Goal: Task Accomplishment & Management: Manage account settings

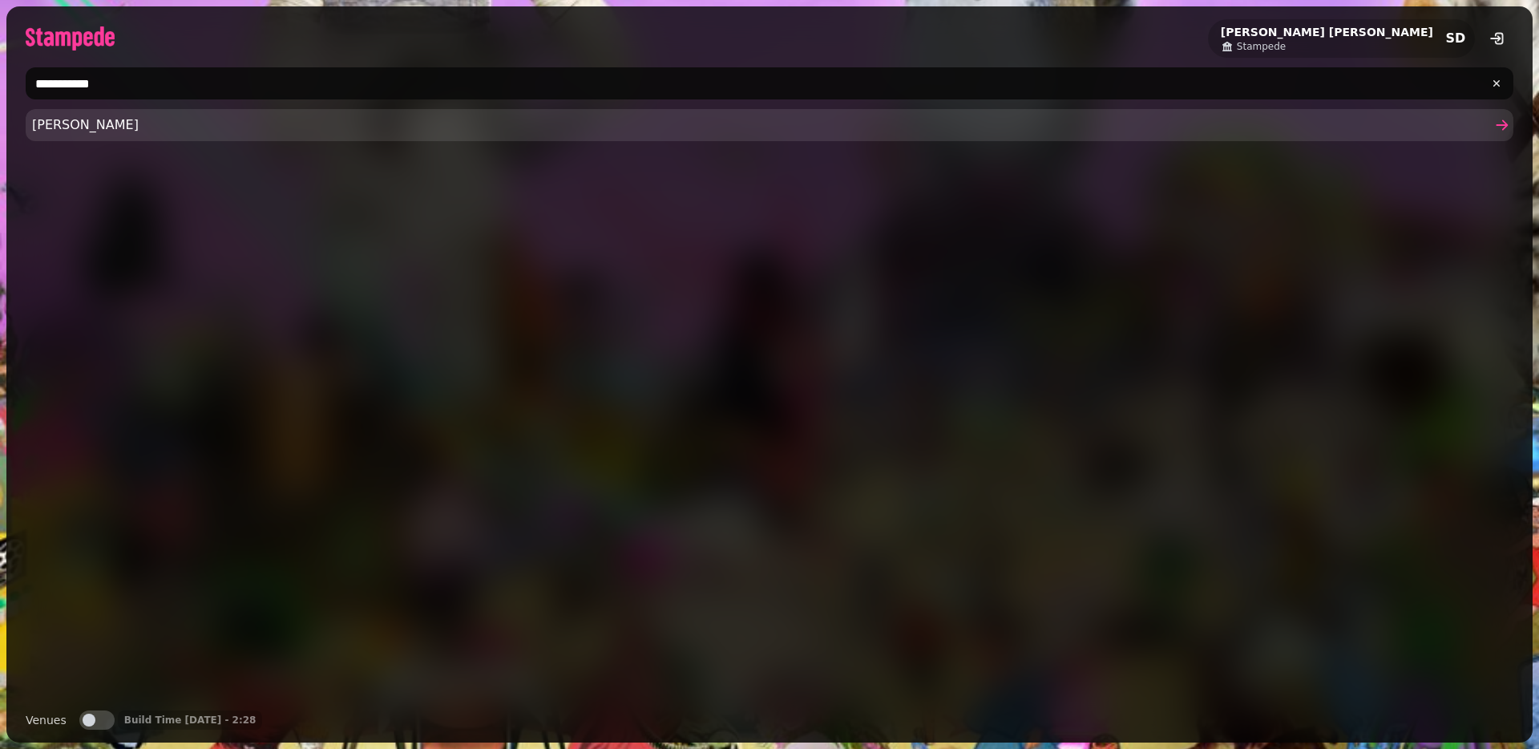
type input "**********"
click at [153, 124] on span "Stephen Demo" at bounding box center [761, 124] width 1459 height 19
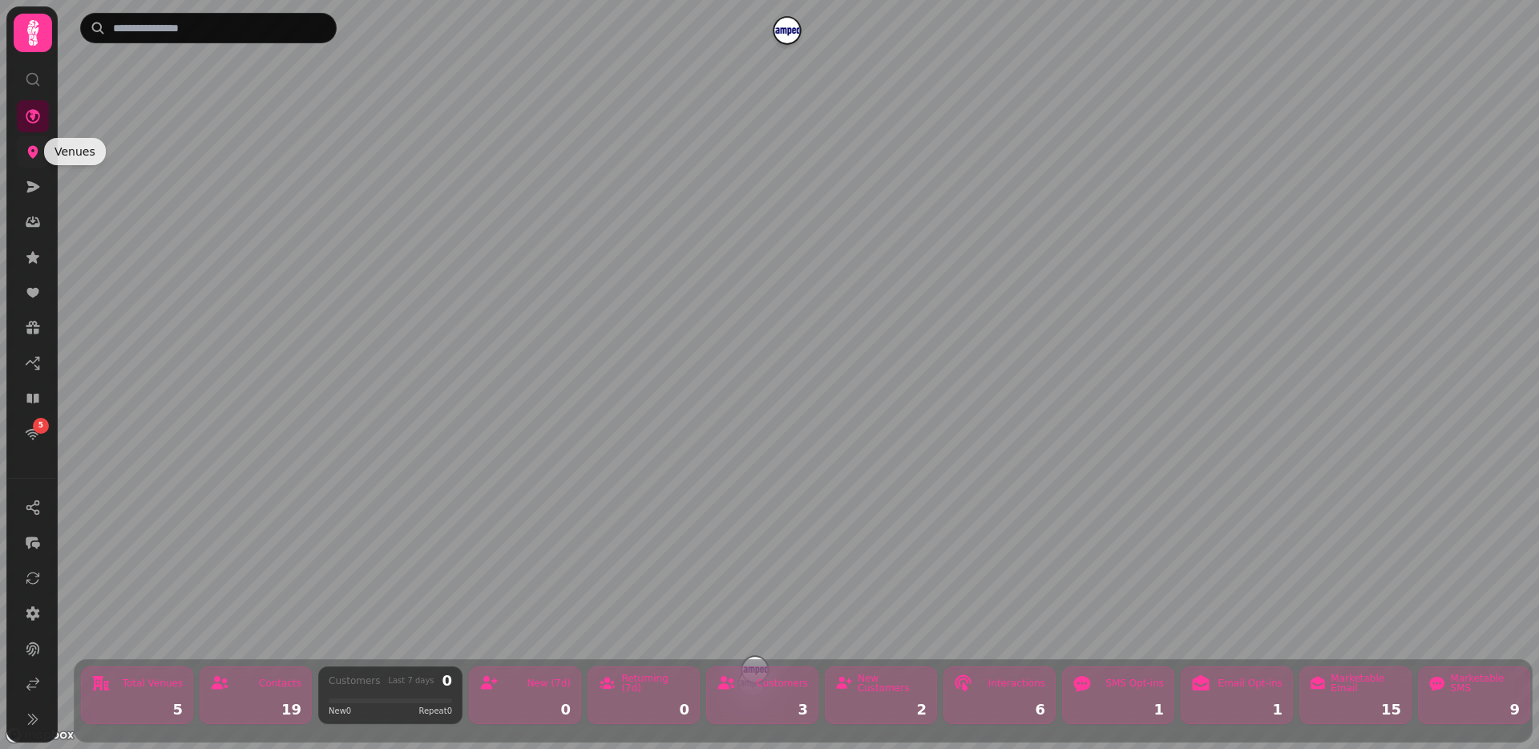
click at [30, 146] on icon at bounding box center [33, 152] width 10 height 13
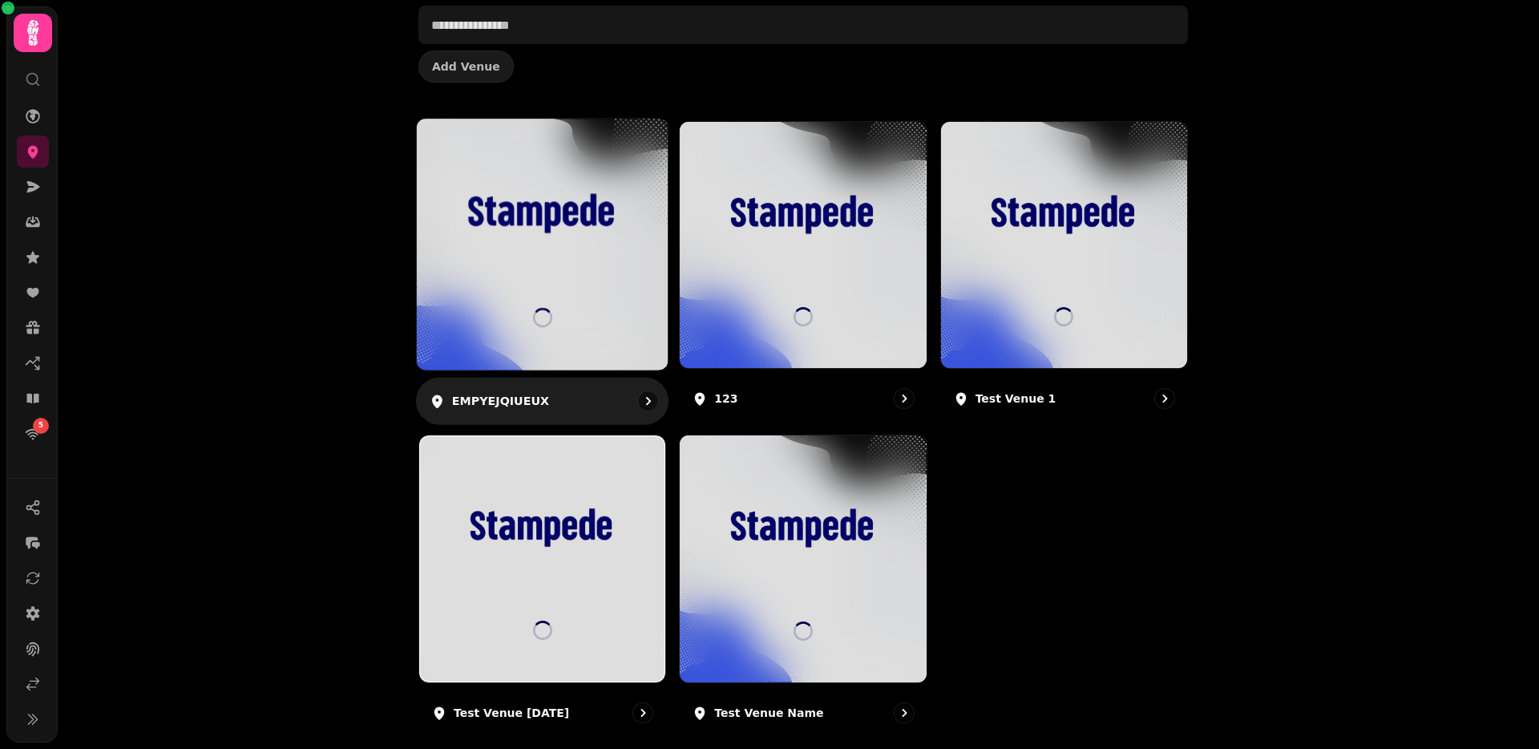
scroll to position [142, 0]
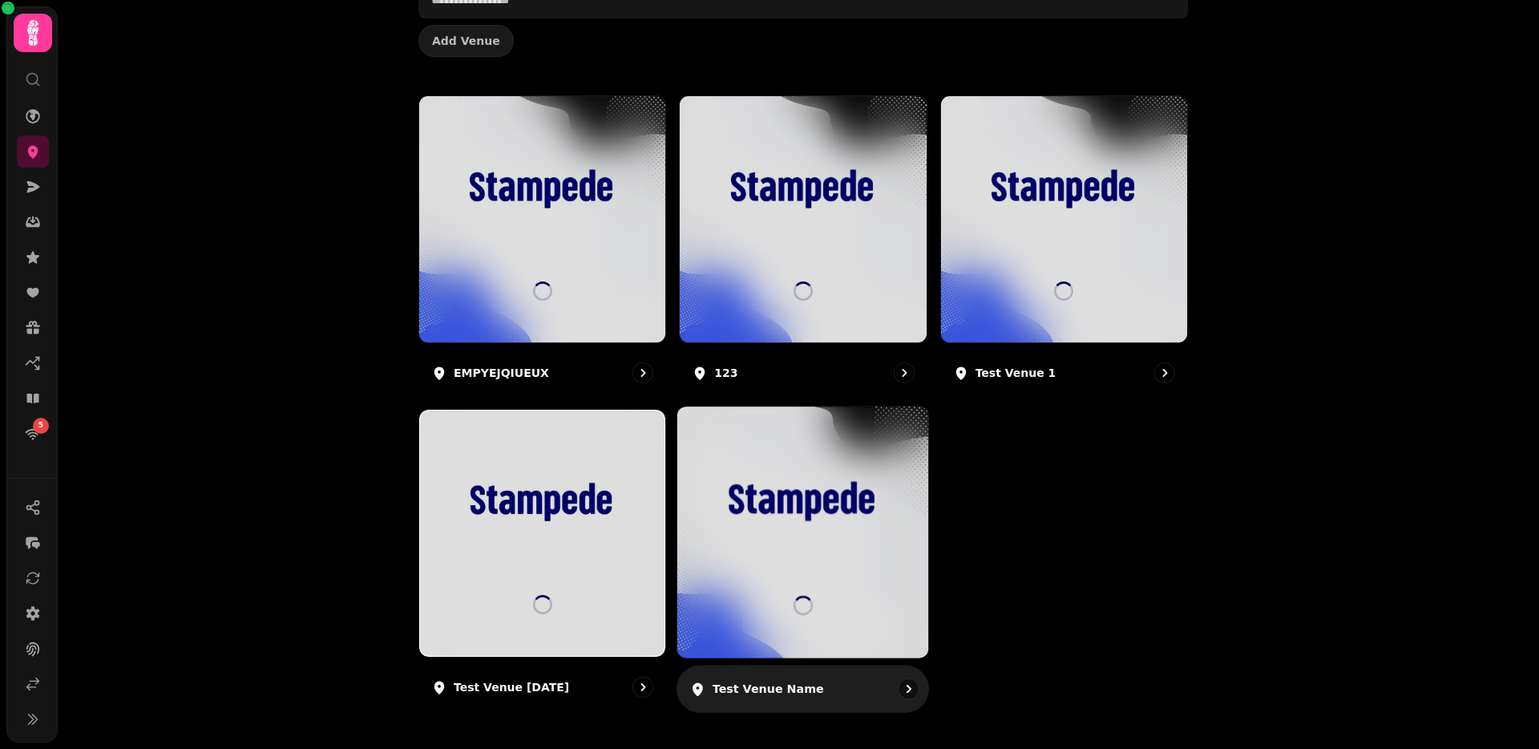
click at [738, 503] on img at bounding box center [803, 501] width 188 height 105
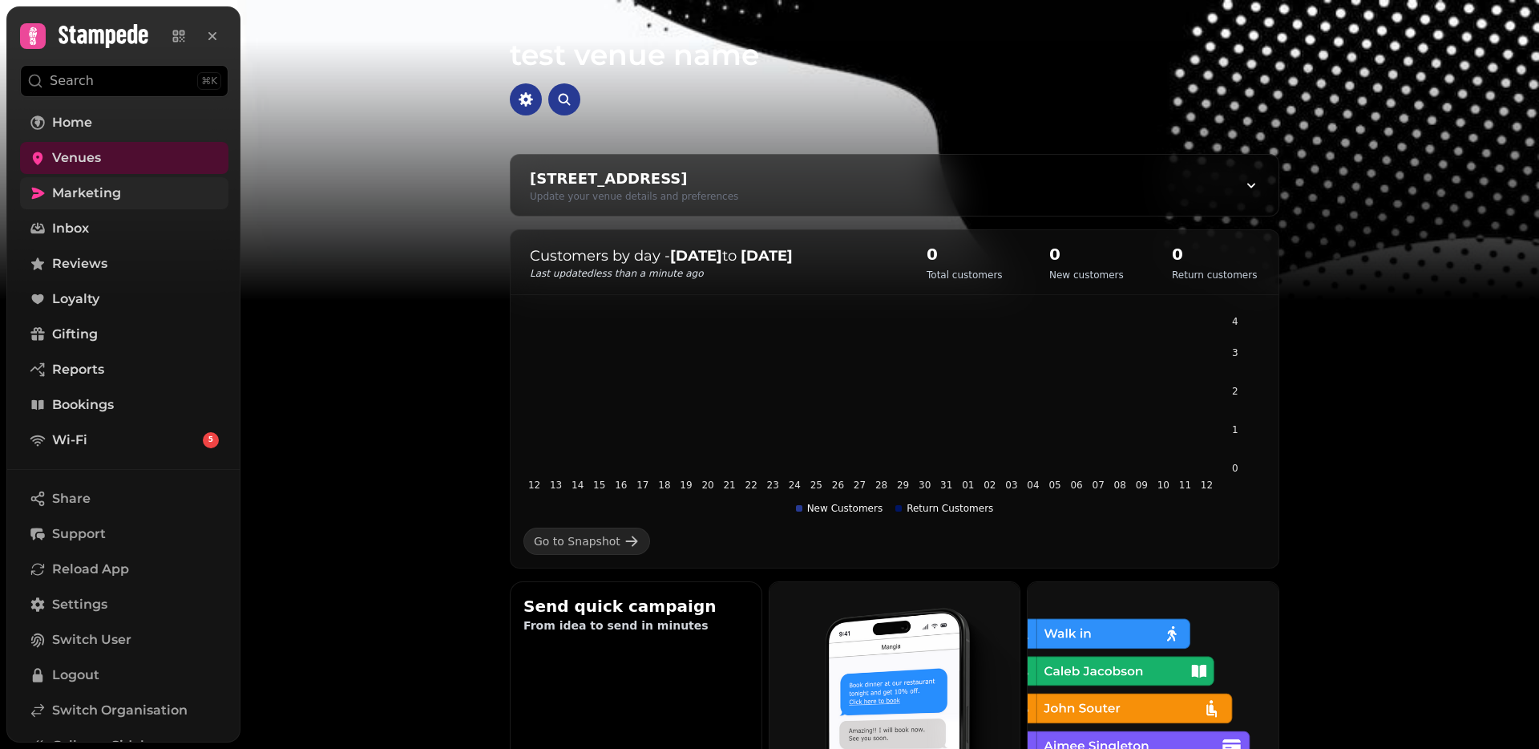
click at [115, 185] on span "Marketing" at bounding box center [86, 193] width 69 height 19
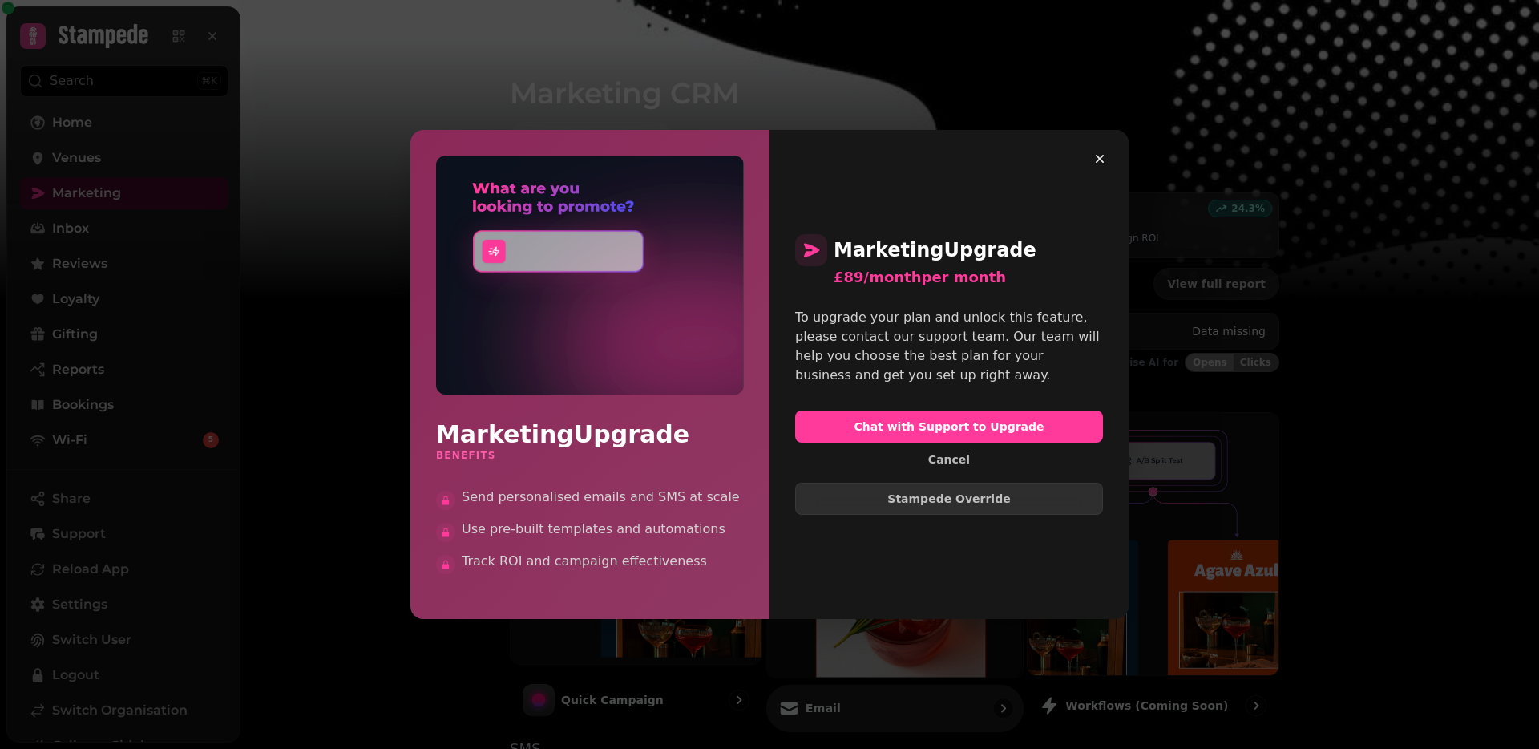
click at [937, 499] on span "Stampede Override" at bounding box center [949, 498] width 281 height 11
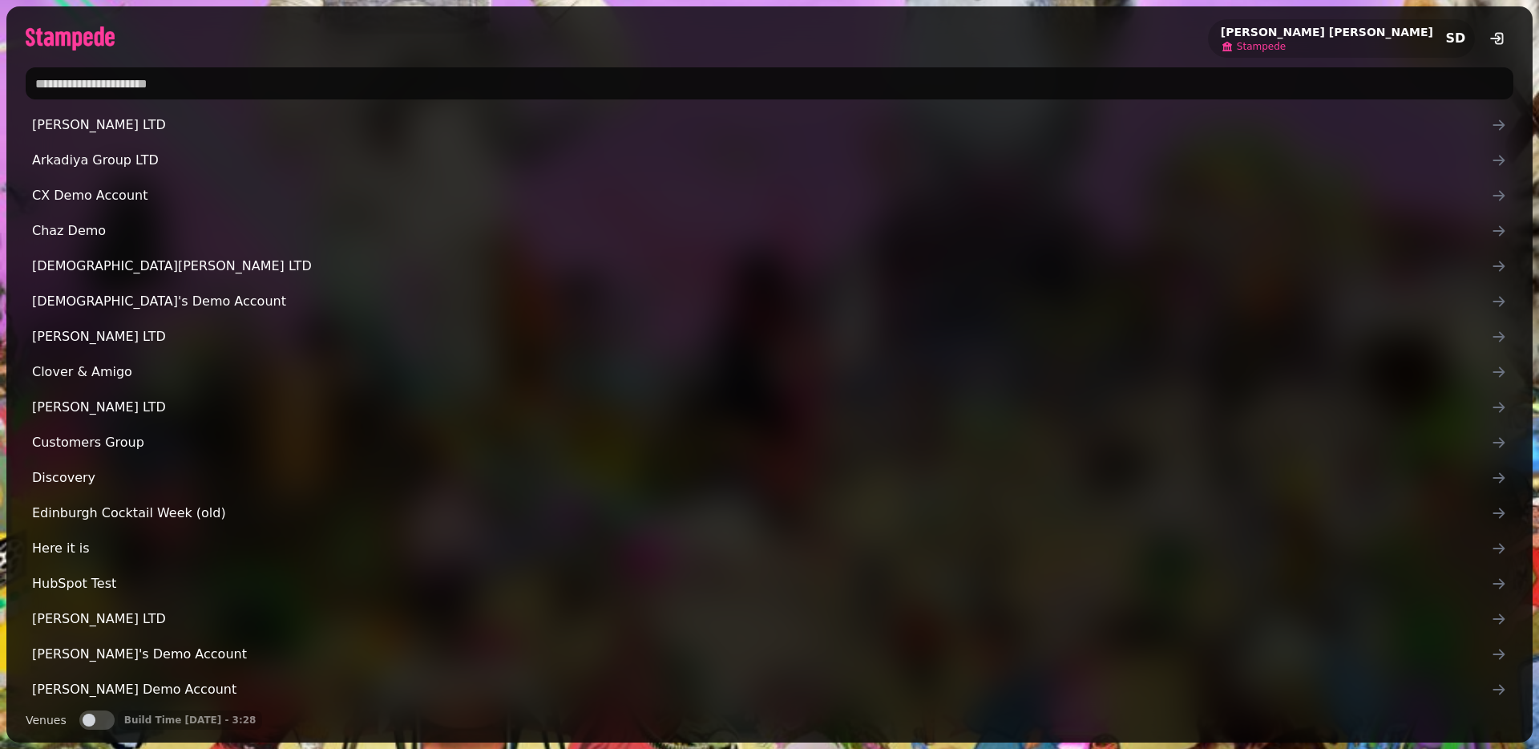
click at [1286, 51] on span "Stampede" at bounding box center [1261, 46] width 49 height 13
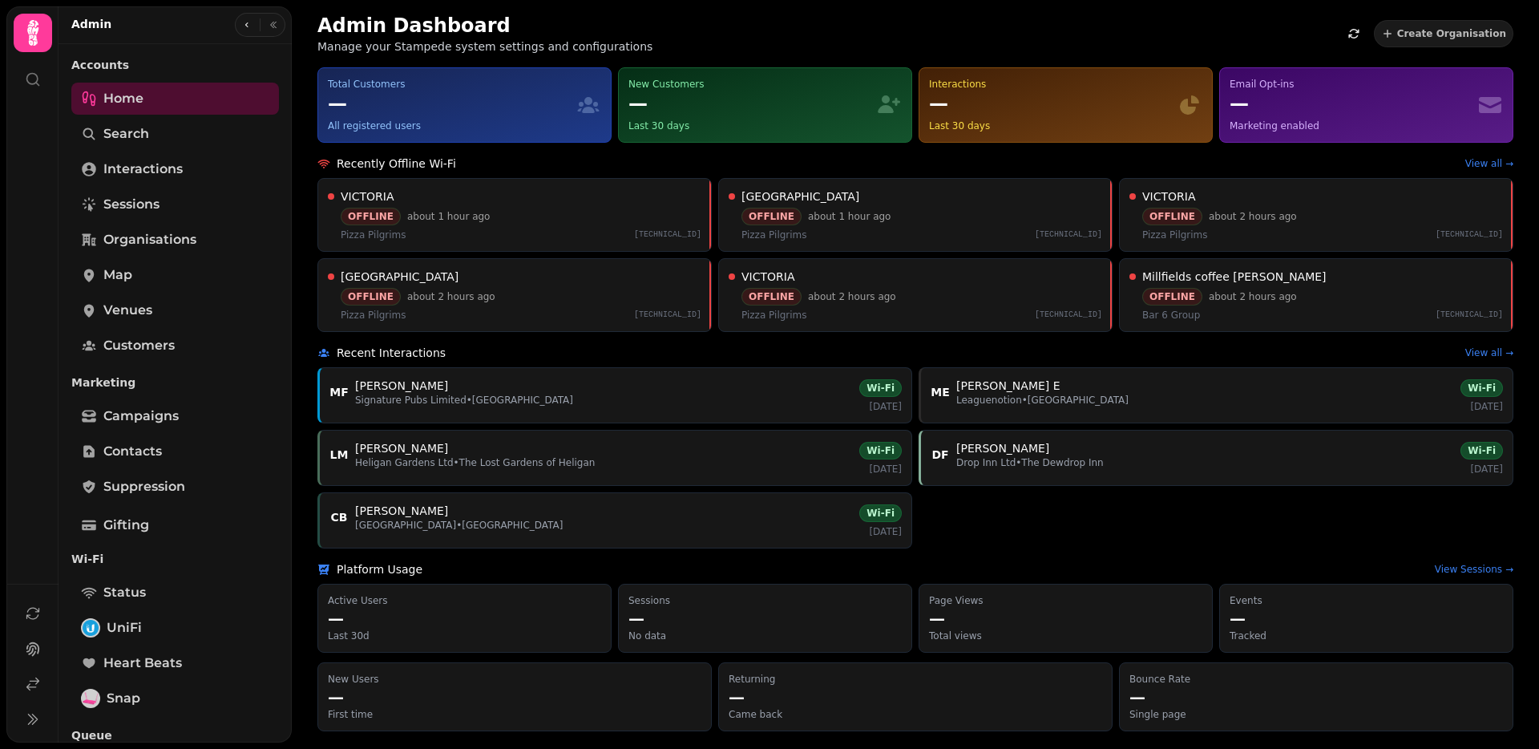
click at [138, 221] on div "Home Search Interactions Sessions Organisations Map Venues Customers" at bounding box center [175, 222] width 208 height 279
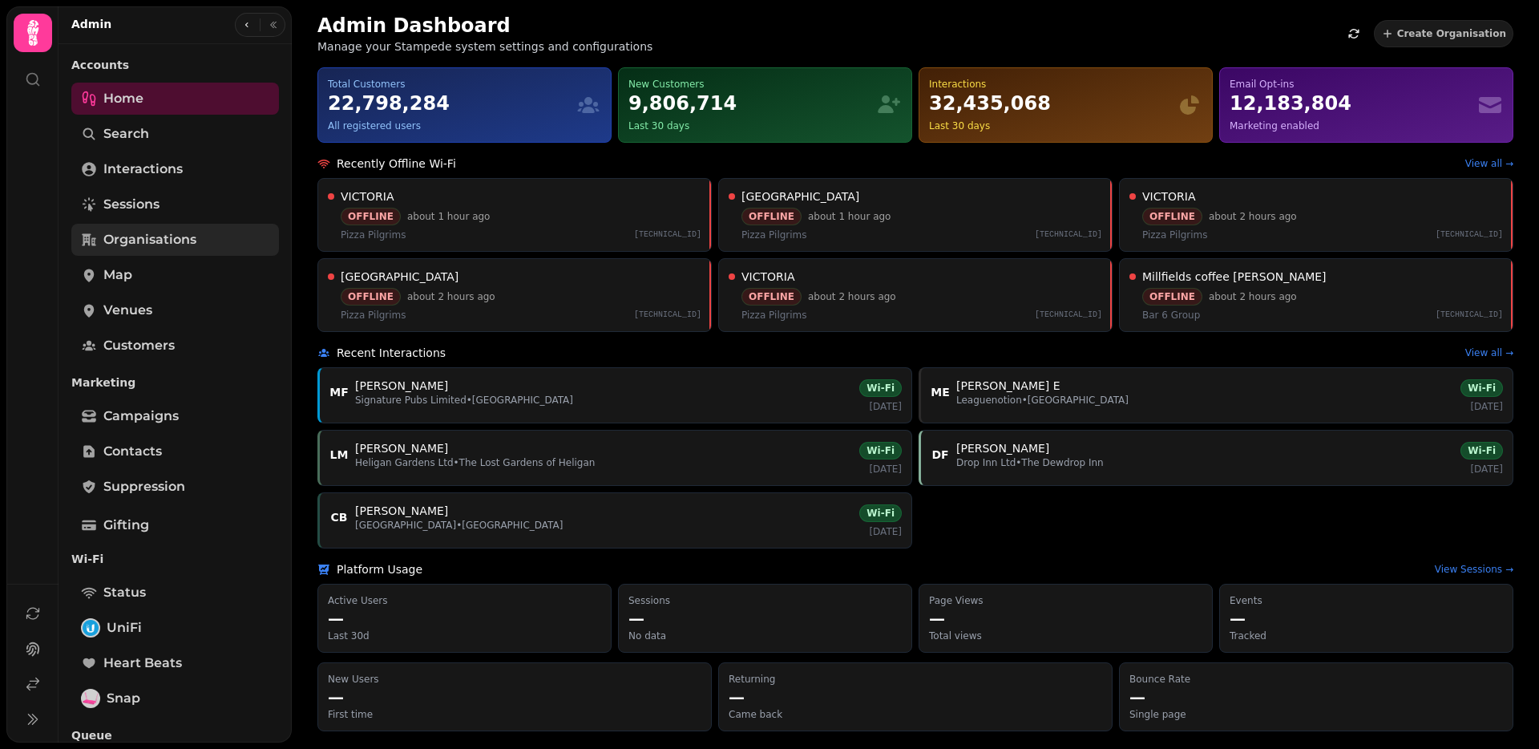
click at [139, 240] on span "Organisations" at bounding box center [149, 239] width 93 height 19
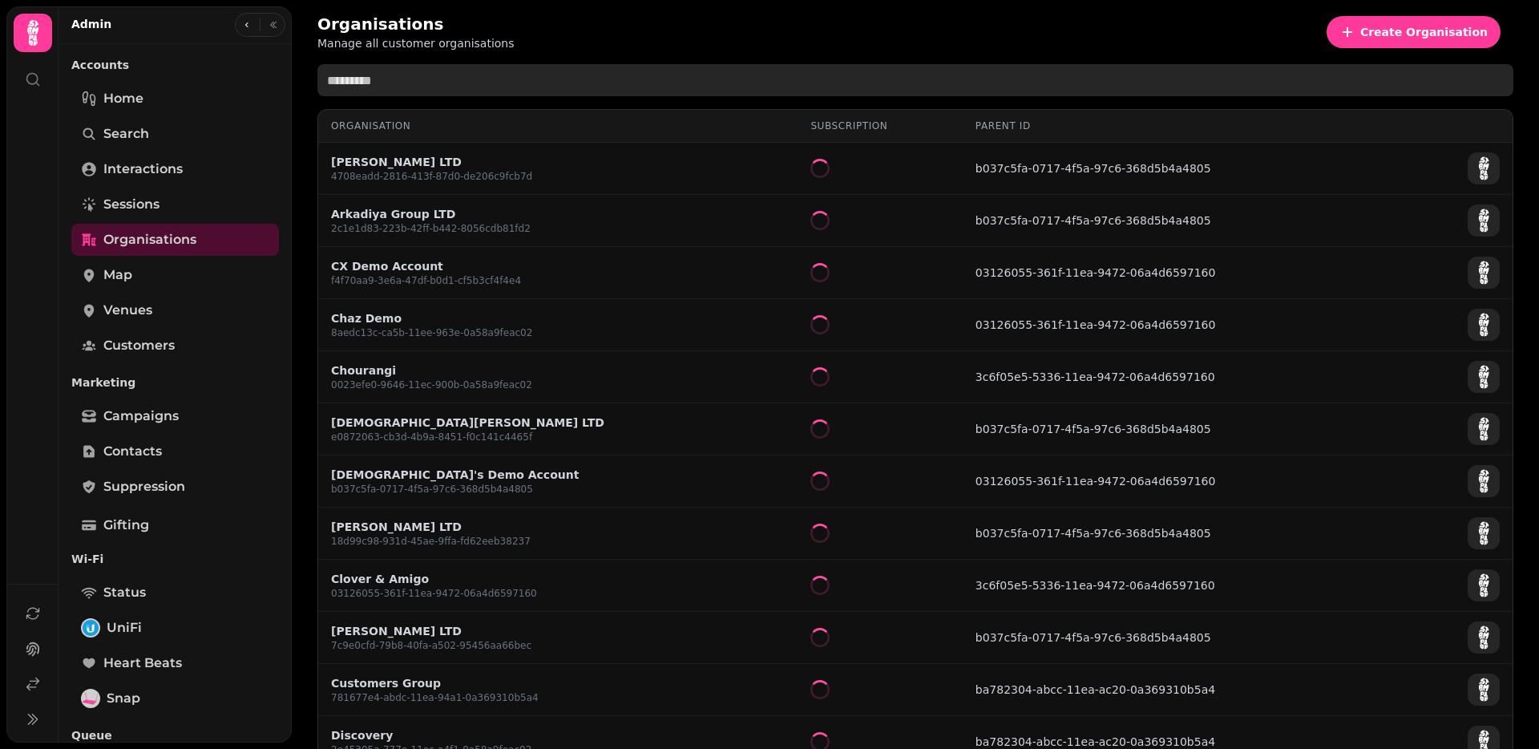
click at [477, 80] on input "text" at bounding box center [915, 80] width 1196 height 32
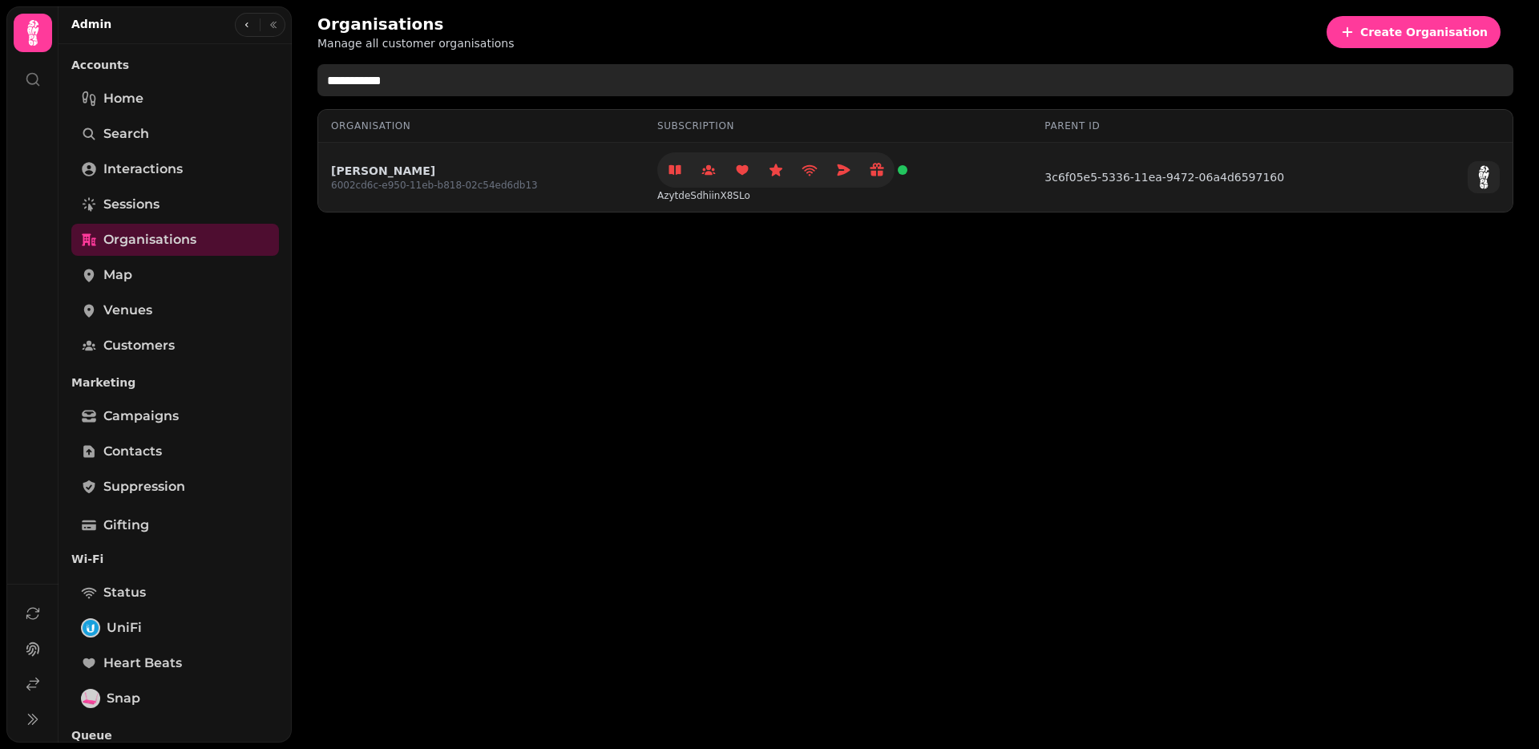
type input "**********"
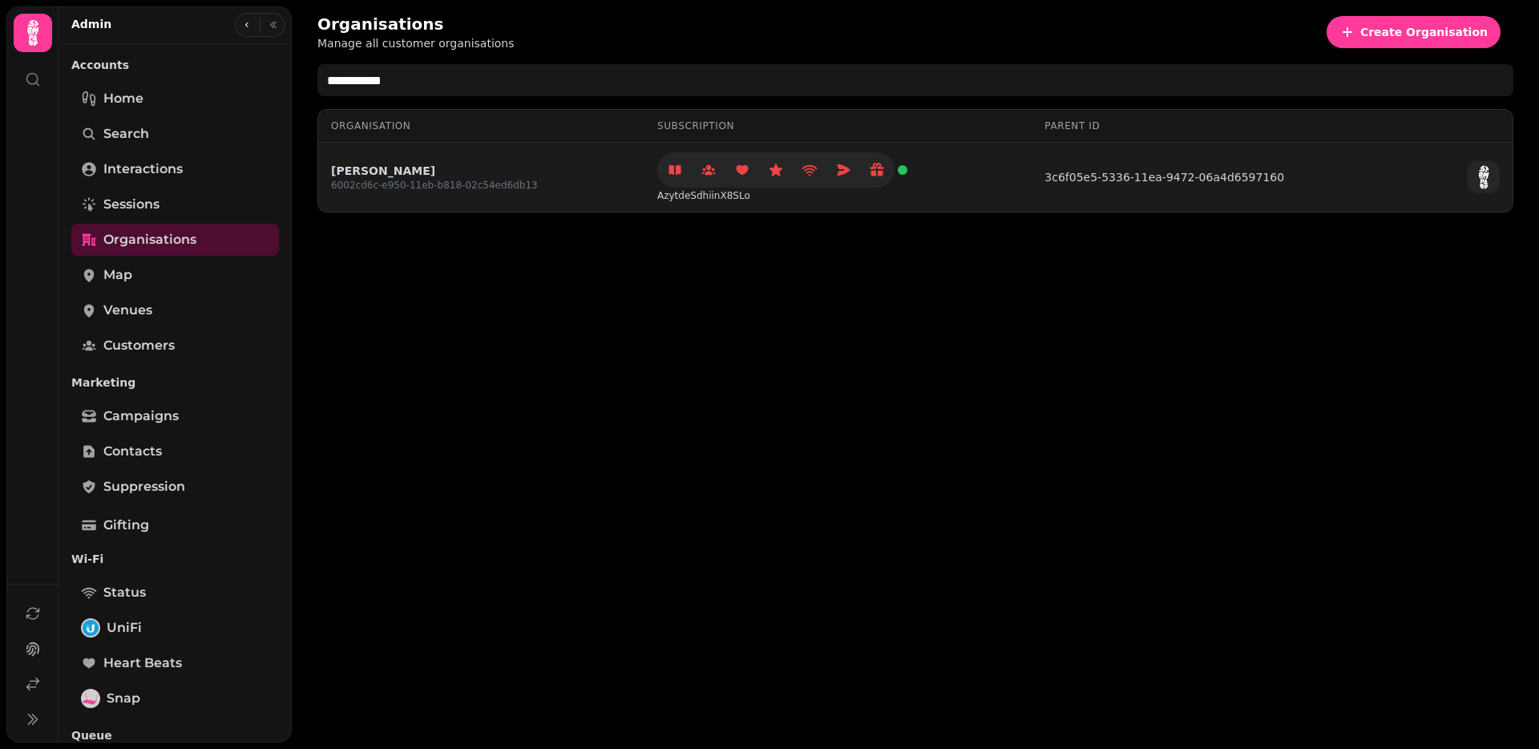
click at [378, 168] on link "Stephen Demo" at bounding box center [434, 171] width 207 height 16
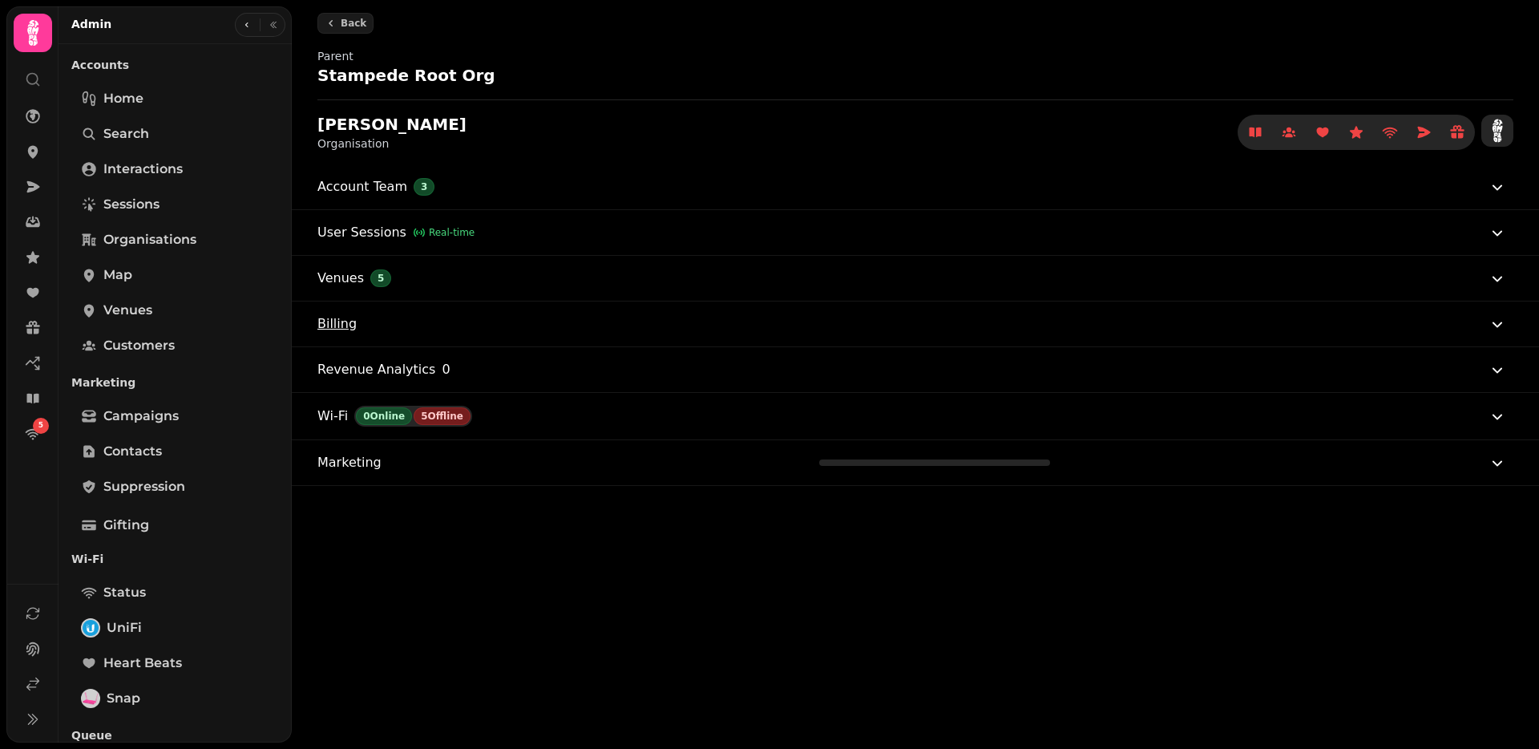
click at [350, 326] on span "Billing" at bounding box center [336, 323] width 39 height 19
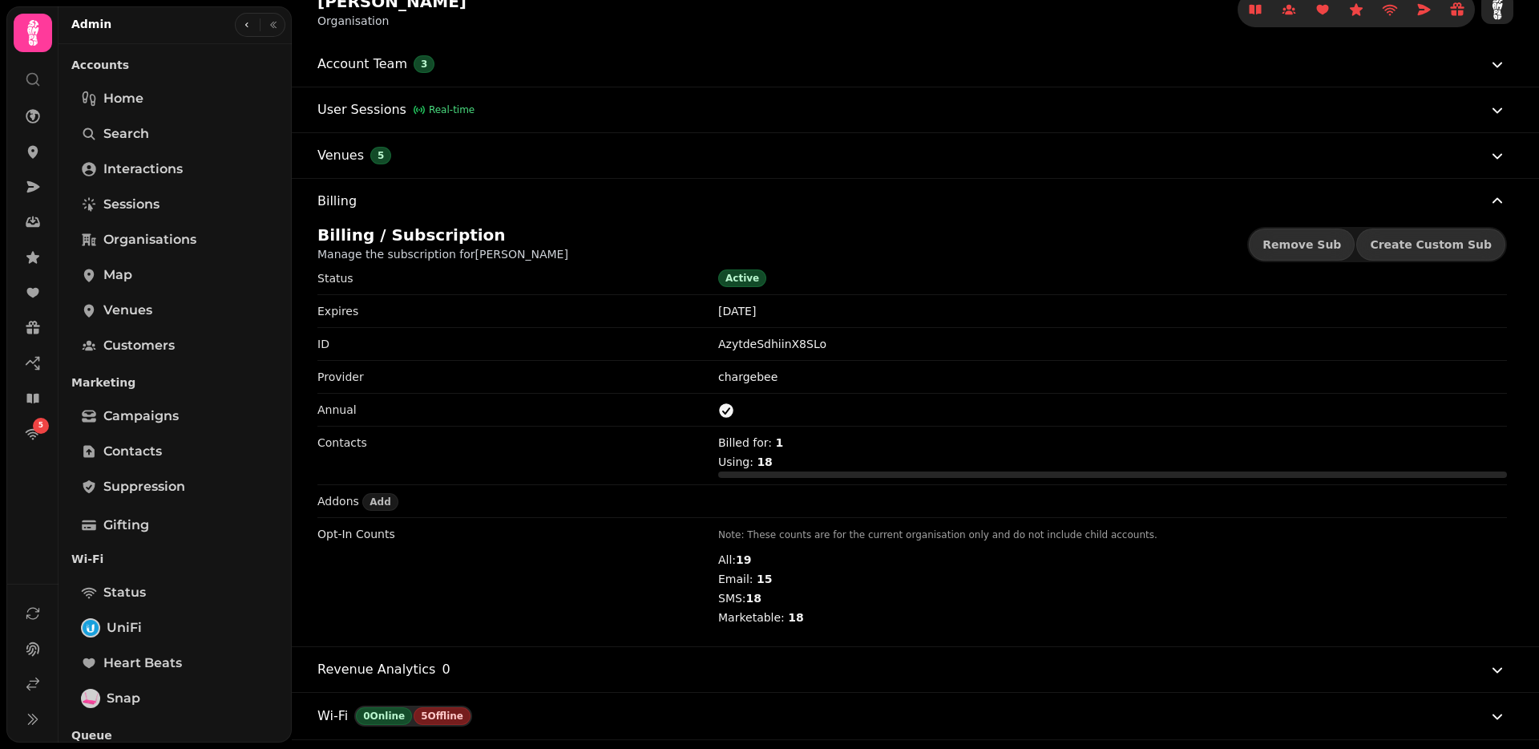
scroll to position [159, 0]
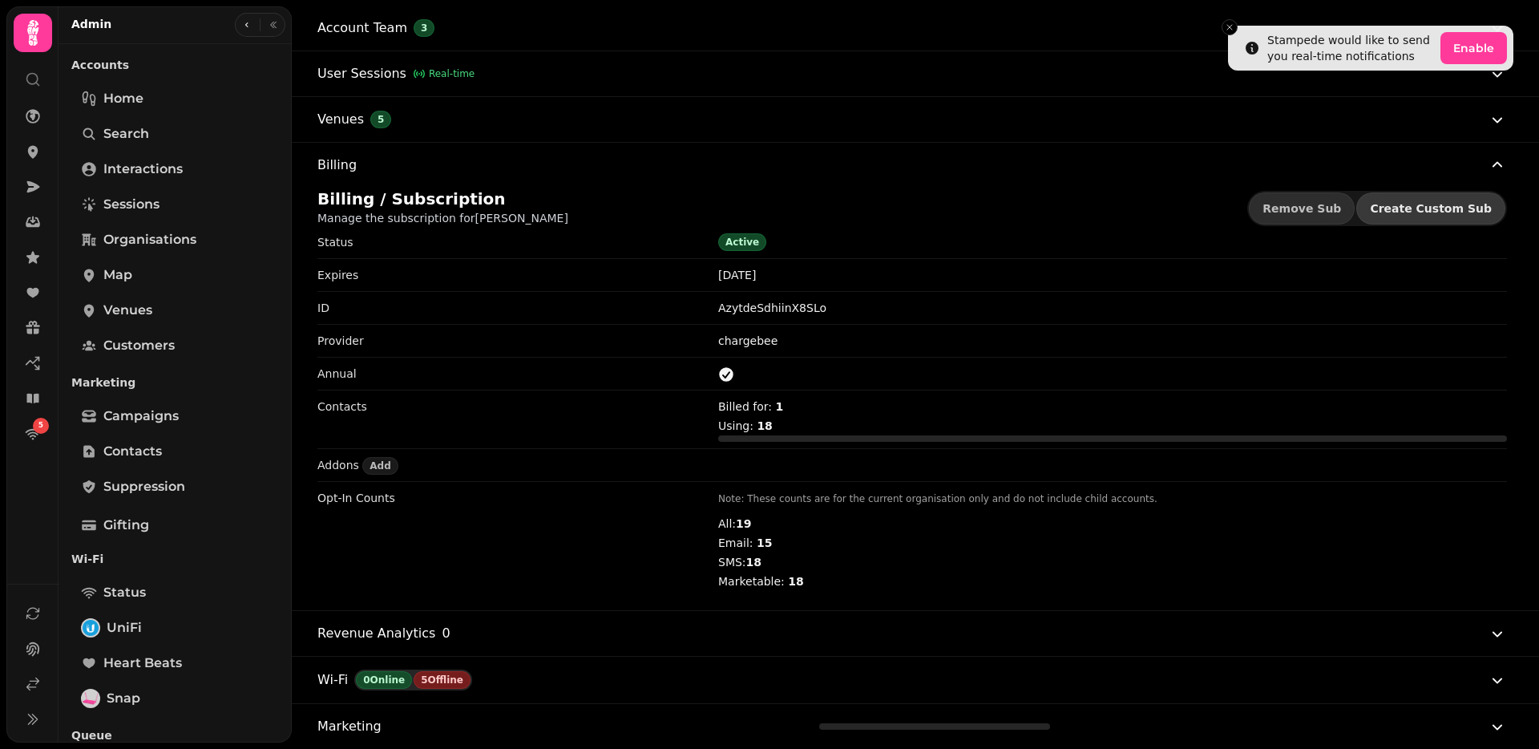
click at [1424, 212] on span "Create Custom Sub" at bounding box center [1431, 208] width 122 height 11
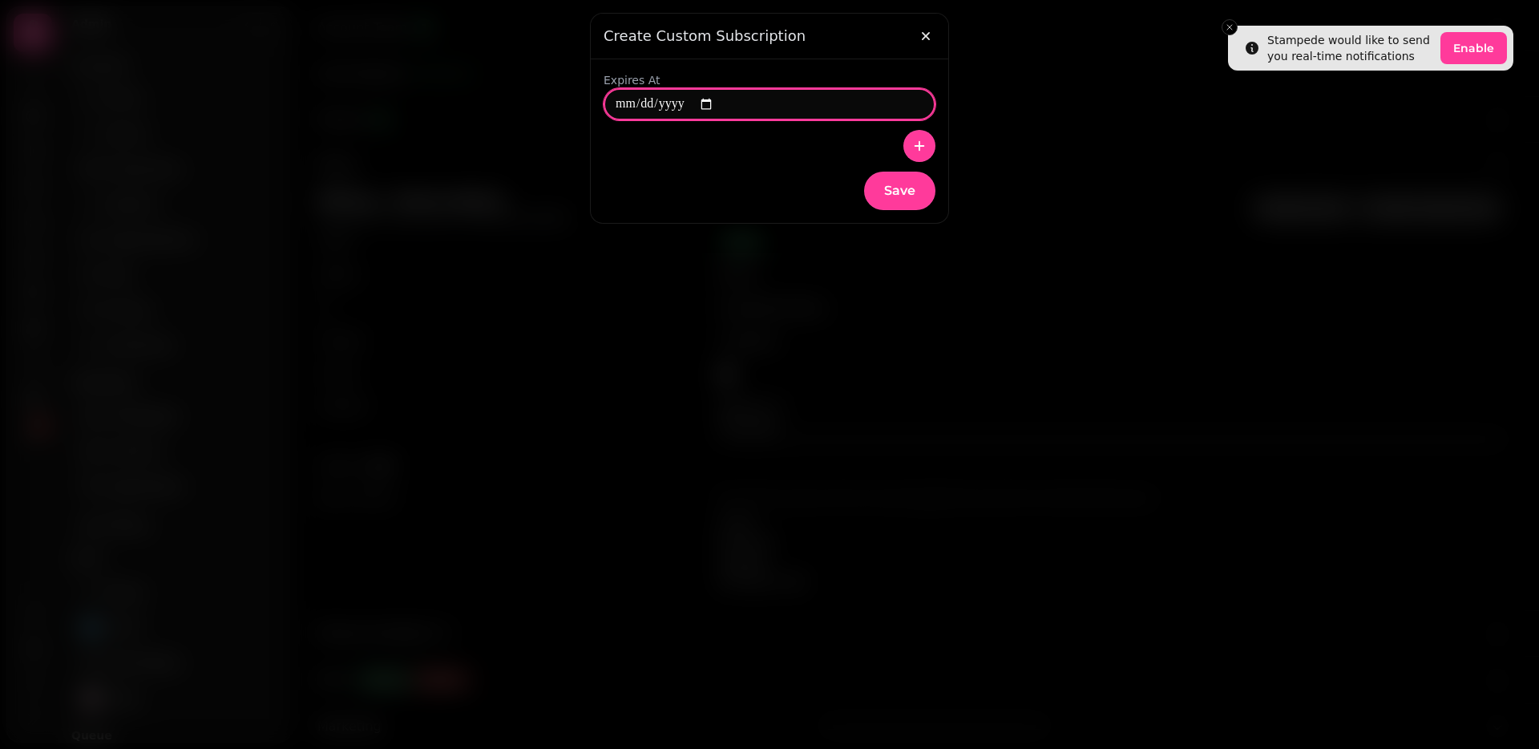
click at [624, 107] on input "date" at bounding box center [770, 104] width 332 height 32
type input "**********"
click at [915, 142] on icon "button" at bounding box center [919, 146] width 16 height 16
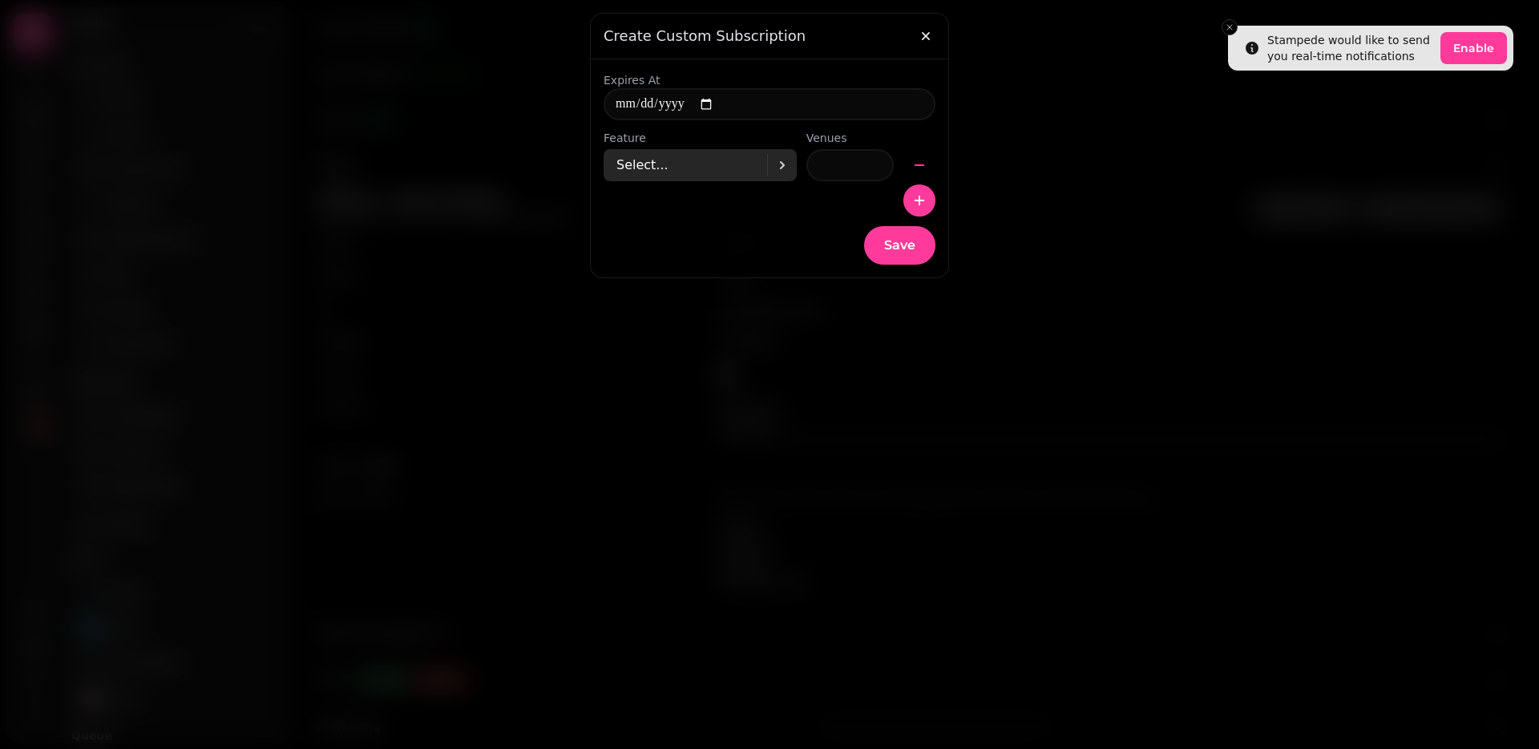
click at [753, 167] on div "Select..." at bounding box center [691, 165] width 151 height 32
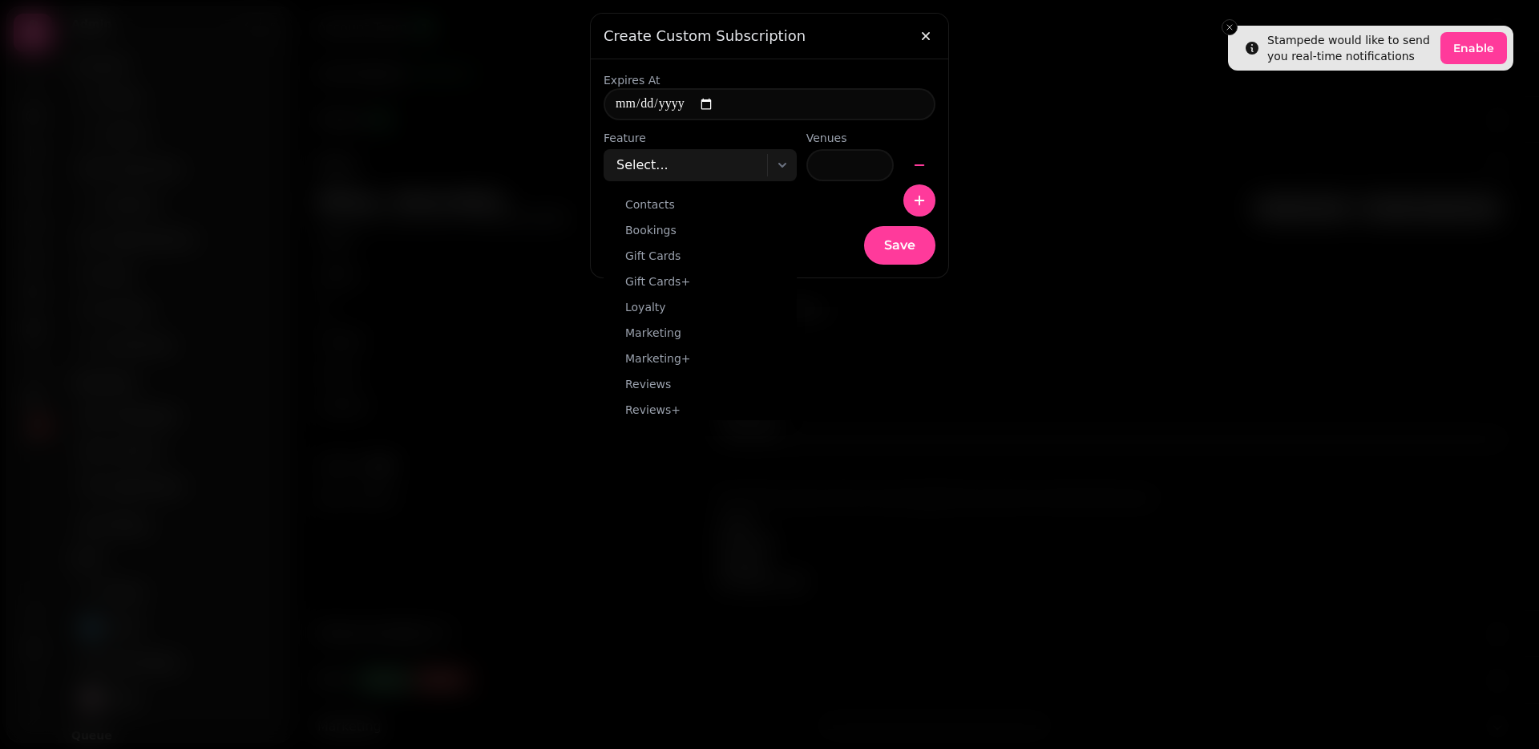
drag, startPoint x: 649, startPoint y: 354, endPoint x: 686, endPoint y: 335, distance: 41.6
click at [649, 354] on span "Marketing+" at bounding box center [658, 358] width 66 height 16
click at [863, 164] on input "*" at bounding box center [849, 165] width 87 height 32
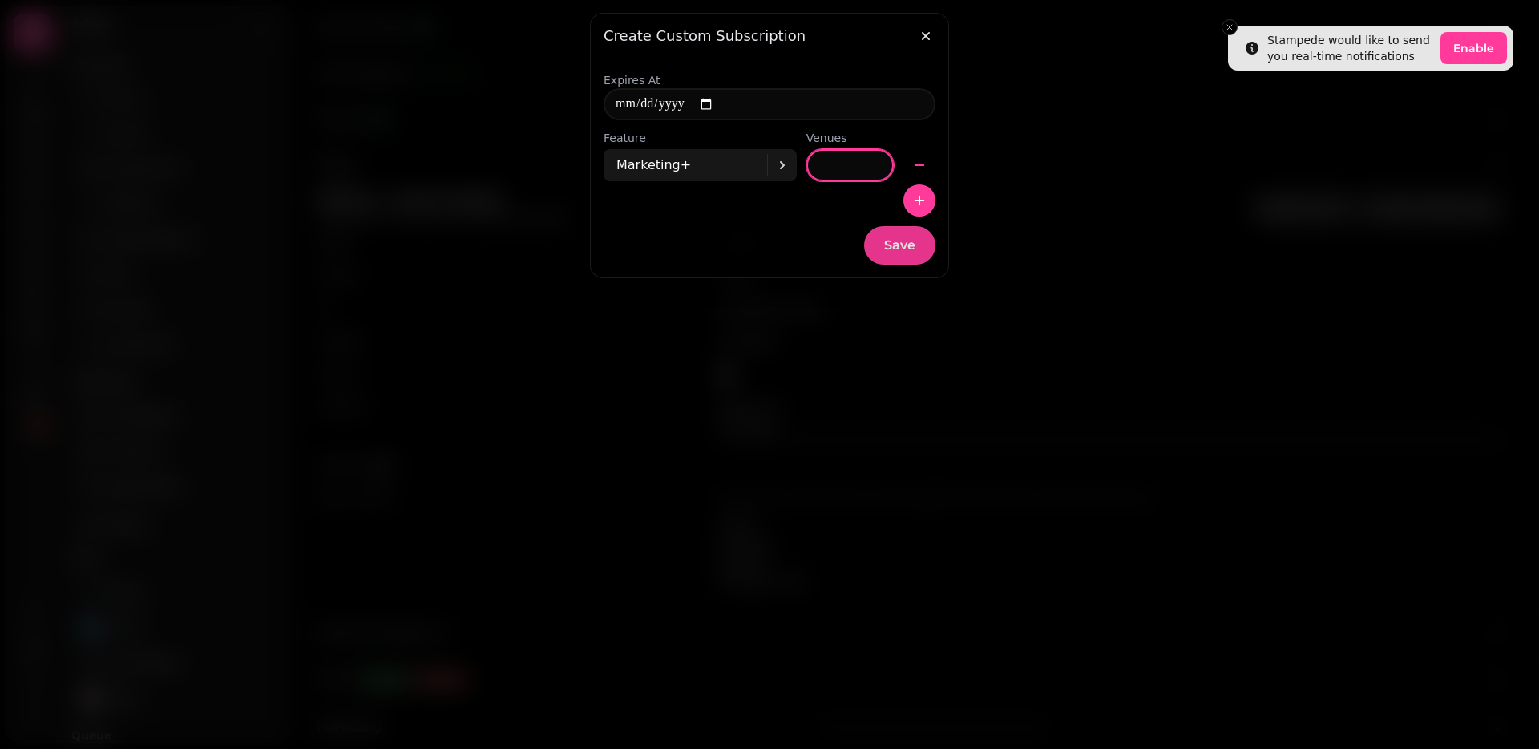
type input "***"
click at [910, 235] on button "Save" at bounding box center [899, 245] width 71 height 38
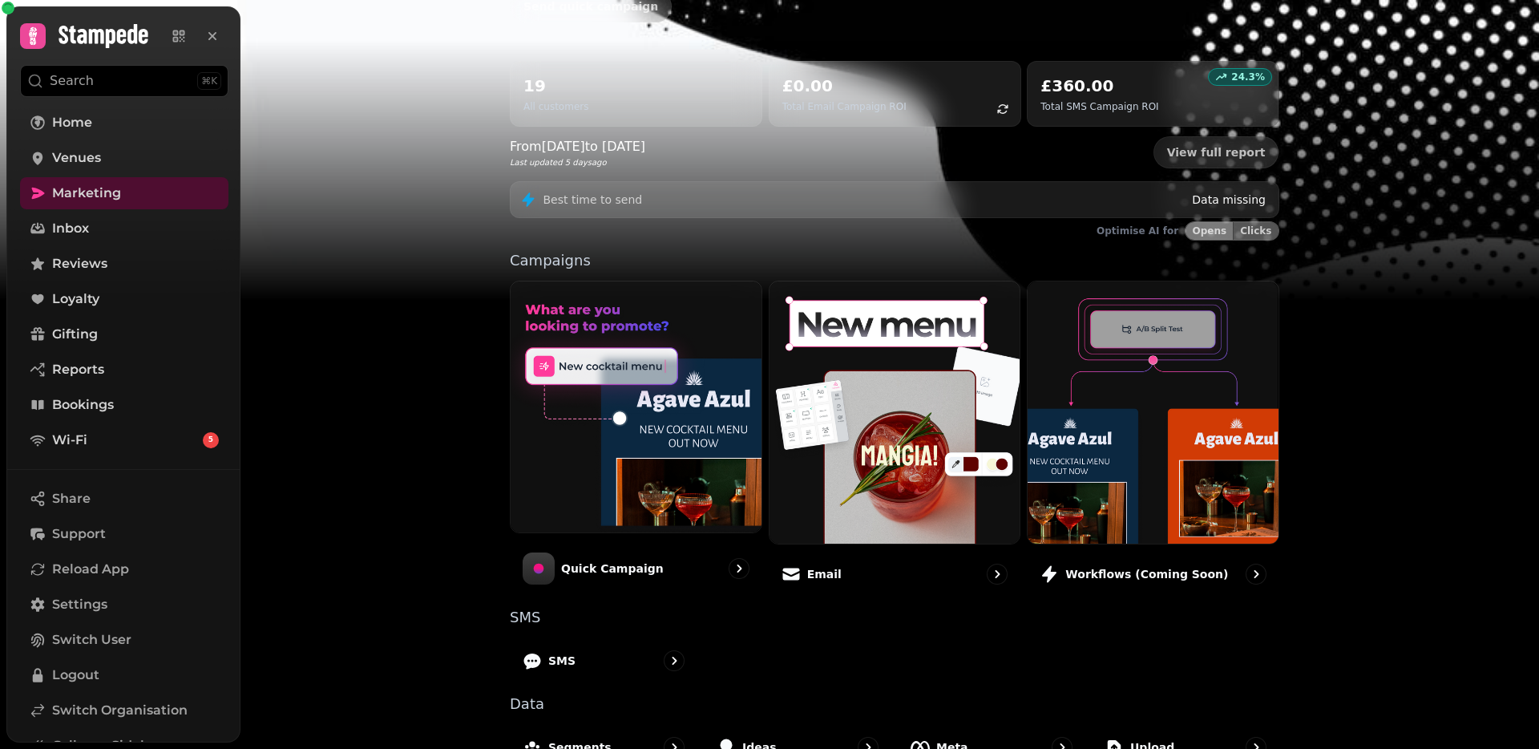
scroll to position [168, 0]
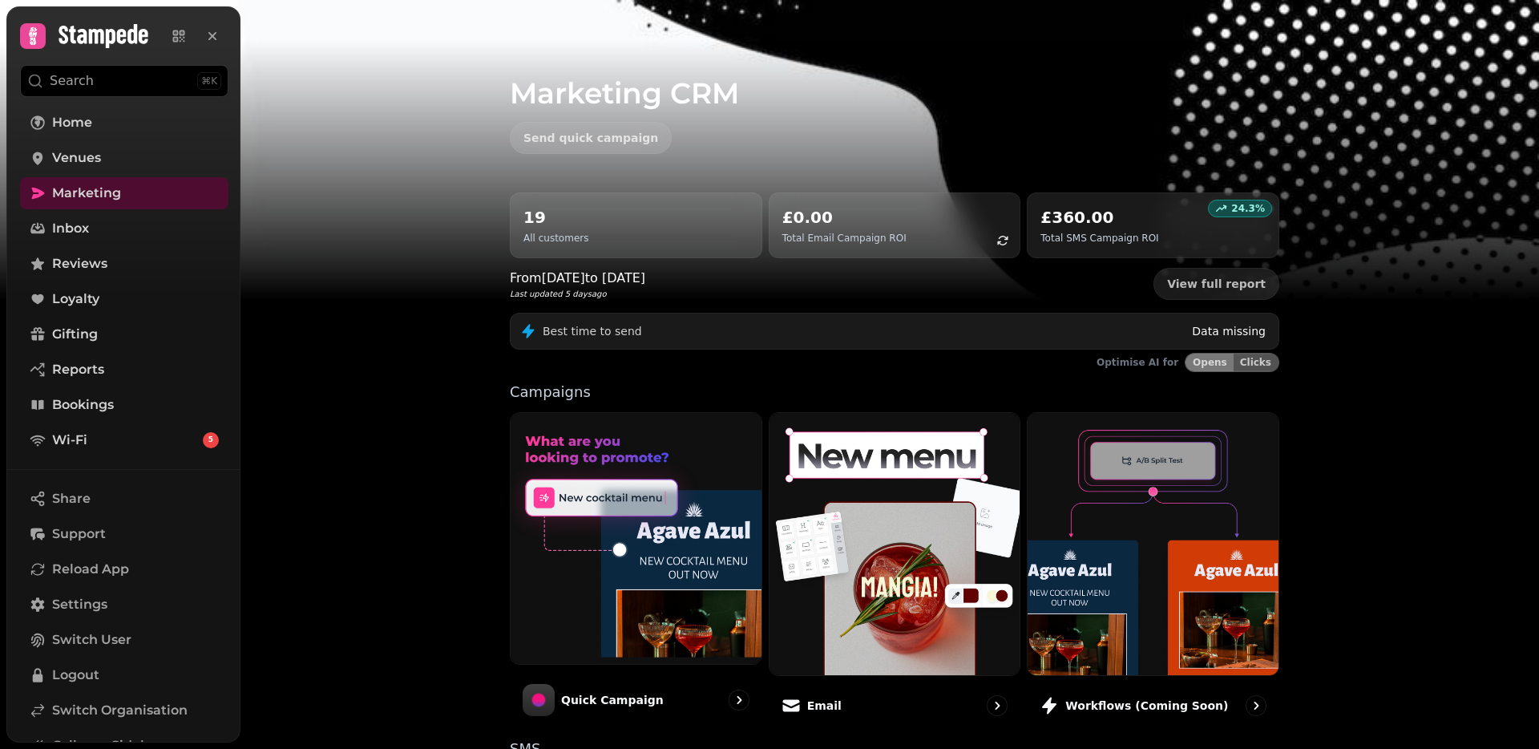
click at [78, 85] on p "Search" at bounding box center [72, 80] width 44 height 19
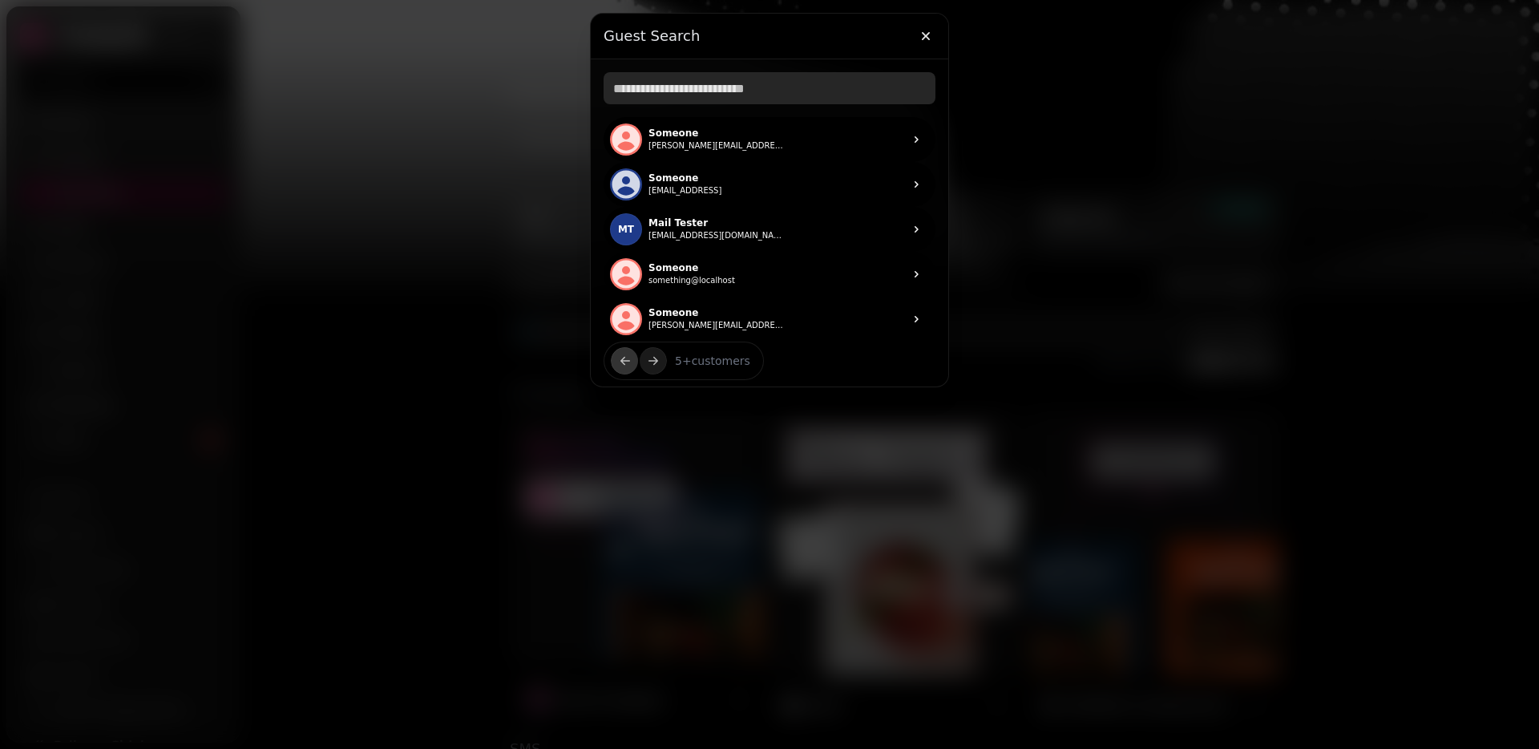
click at [672, 99] on input "text" at bounding box center [770, 88] width 332 height 32
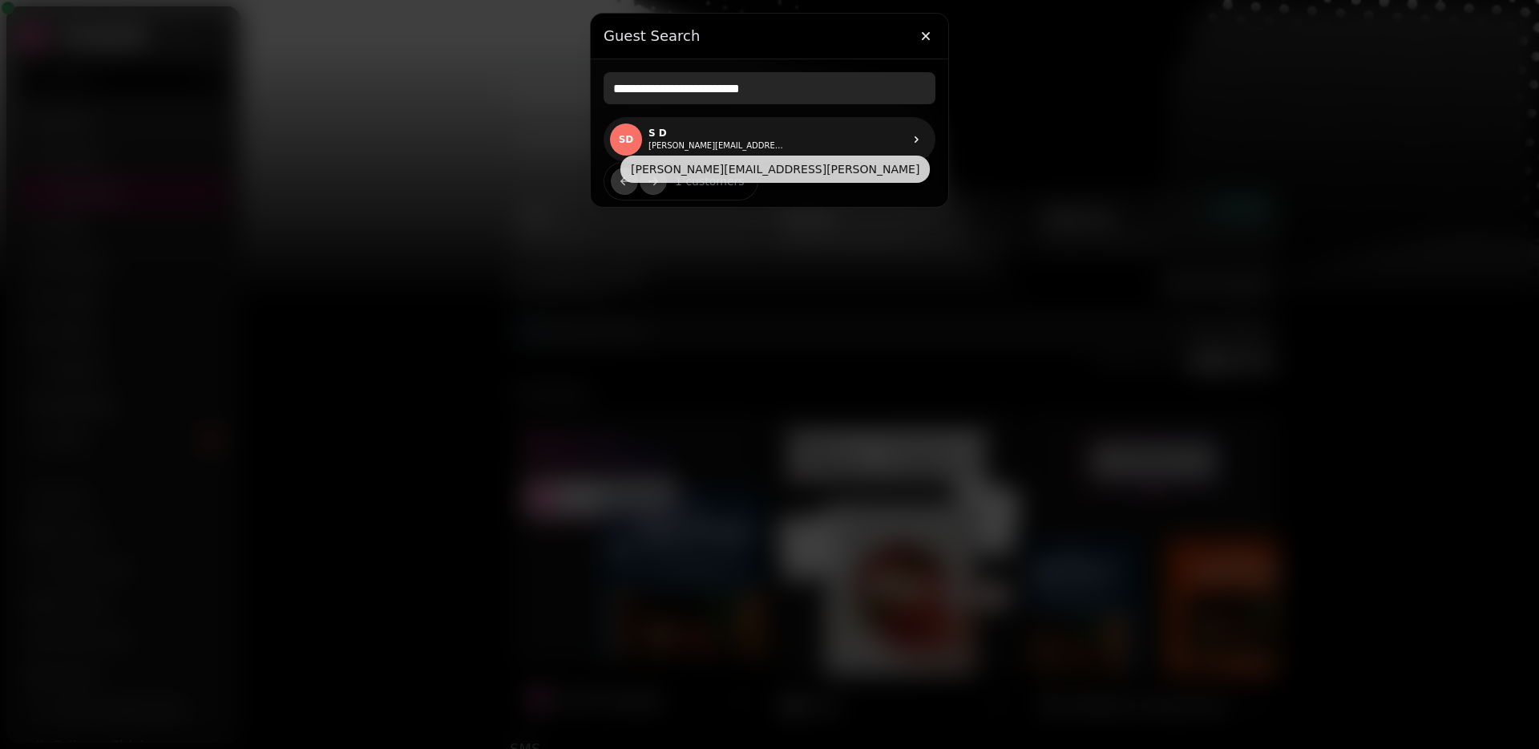
type input "**********"
click at [696, 143] on button "[PERSON_NAME][EMAIL_ADDRESS][PERSON_NAME]" at bounding box center [717, 145] width 136 height 13
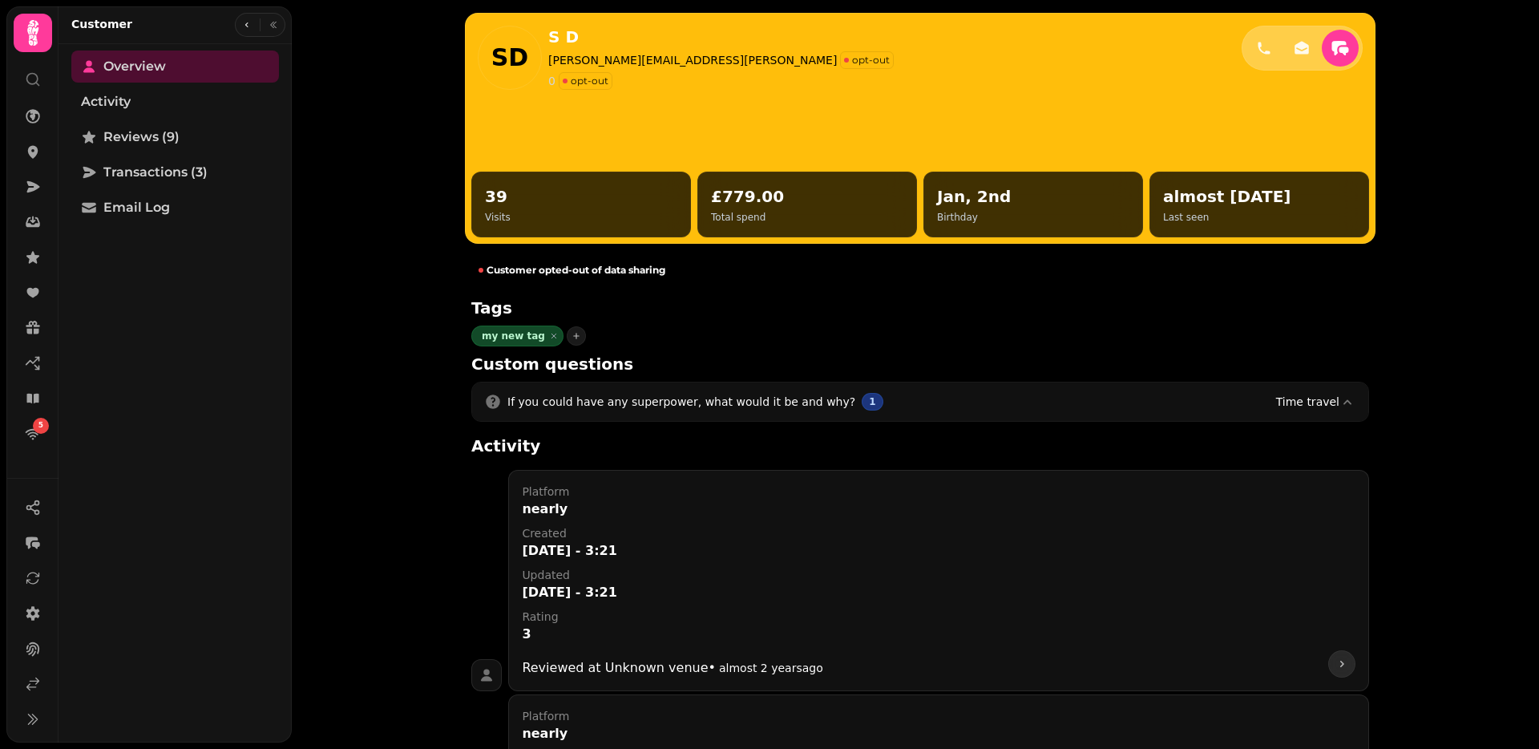
click at [28, 78] on icon at bounding box center [33, 79] width 16 height 16
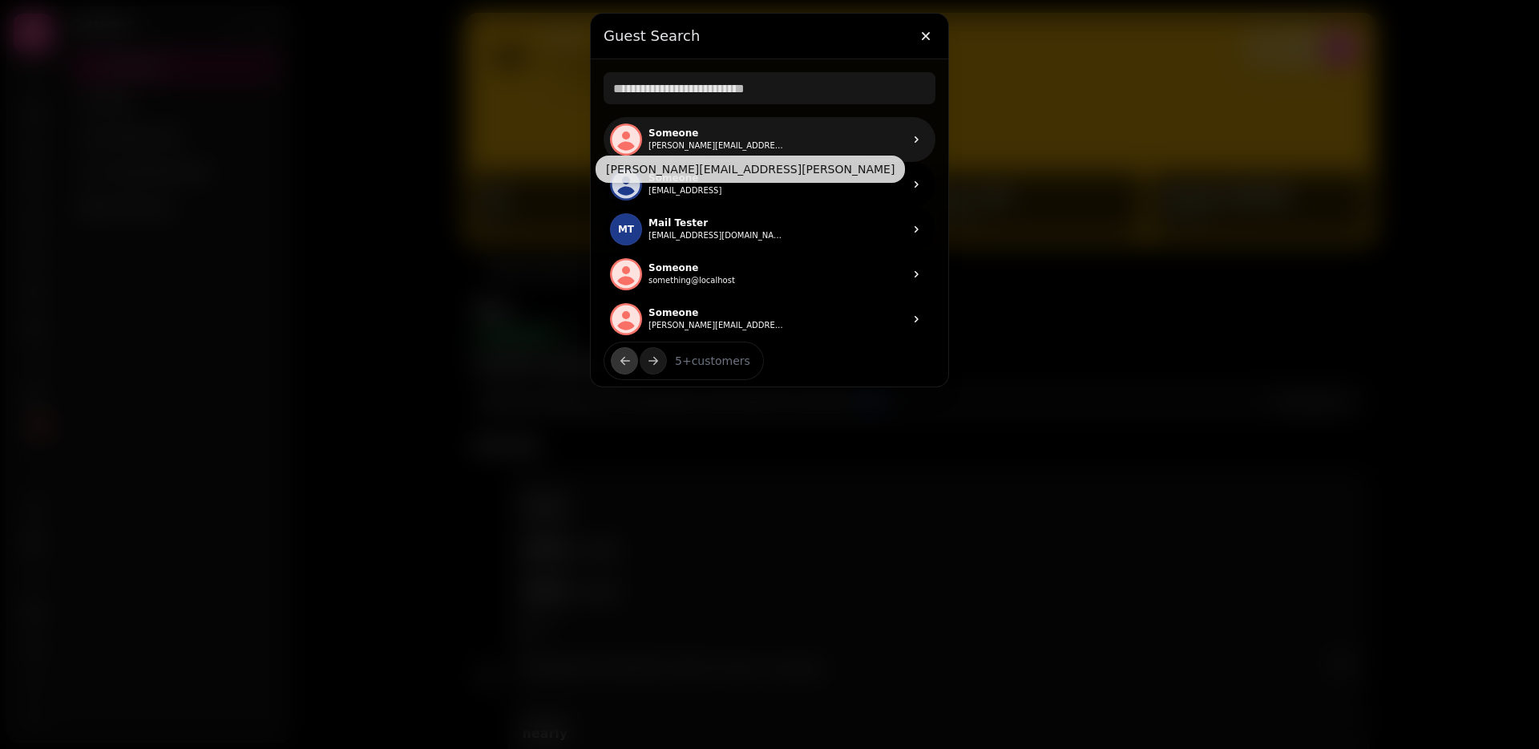
click at [737, 143] on button "[PERSON_NAME][EMAIL_ADDRESS][PERSON_NAME]" at bounding box center [717, 145] width 136 height 13
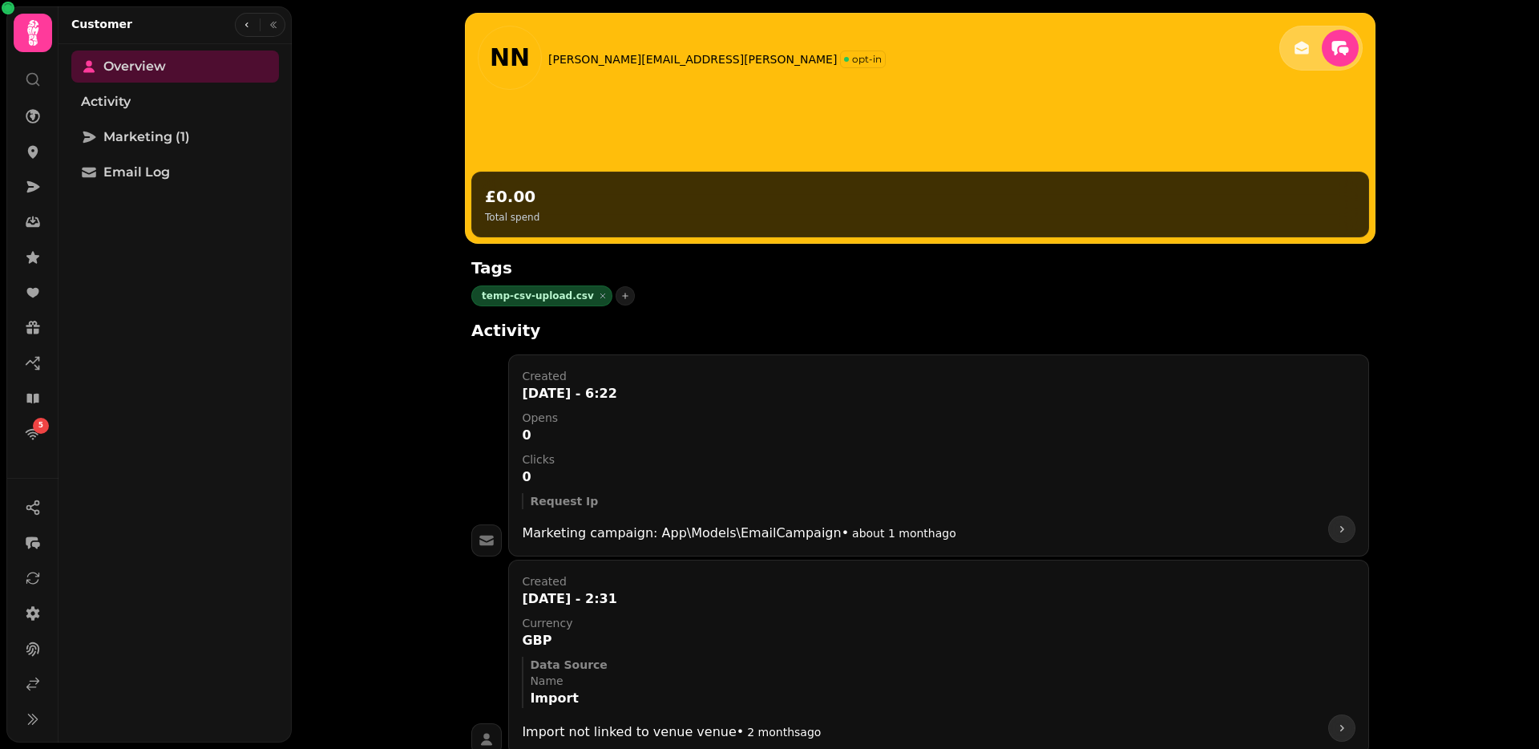
click at [571, 59] on p "[PERSON_NAME][EMAIL_ADDRESS][PERSON_NAME]" at bounding box center [692, 59] width 289 height 16
drag, startPoint x: 571, startPoint y: 59, endPoint x: 765, endPoint y: 60, distance: 194.0
click at [766, 60] on p "[PERSON_NAME][EMAIL_ADDRESS][PERSON_NAME]" at bounding box center [692, 59] width 289 height 16
copy p "[PERSON_NAME][EMAIL_ADDRESS][PERSON_NAME]"
